Goal: Transaction & Acquisition: Purchase product/service

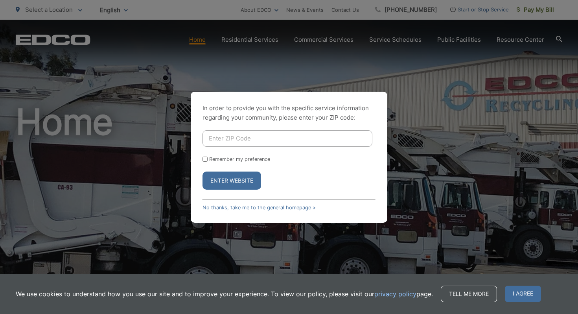
click at [292, 140] on input "Enter ZIP Code" at bounding box center [288, 138] width 170 height 17
type input "92024"
click at [246, 178] on button "Enter Website" at bounding box center [232, 181] width 59 height 18
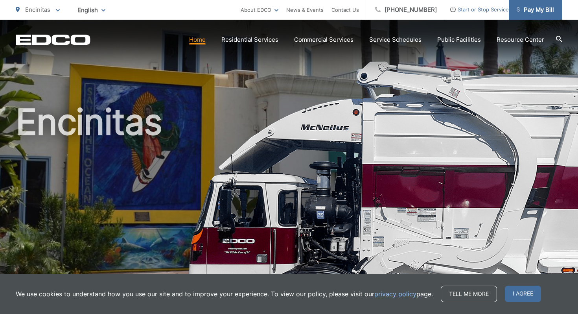
click at [526, 17] on link "Pay My Bill" at bounding box center [536, 10] width 54 height 20
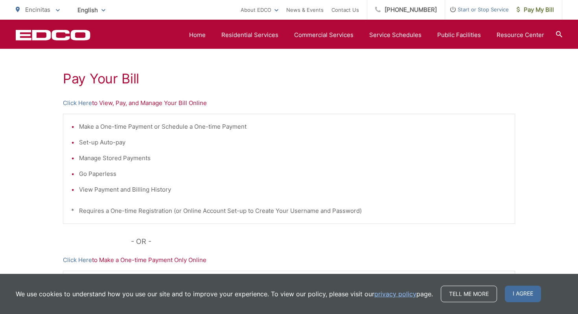
scroll to position [135, 0]
click at [153, 102] on p "Click Here to View, Pay, and Manage Your Bill Online" at bounding box center [289, 101] width 453 height 9
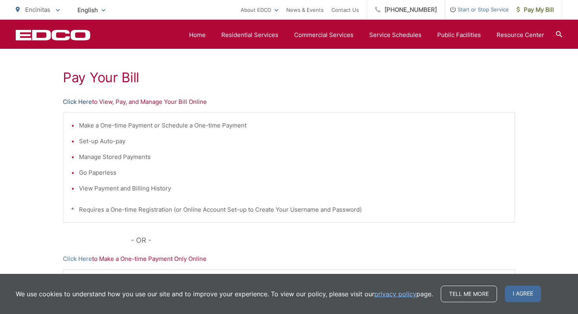
click at [75, 102] on link "Click Here" at bounding box center [77, 101] width 29 height 9
